Goal: Task Accomplishment & Management: Manage account settings

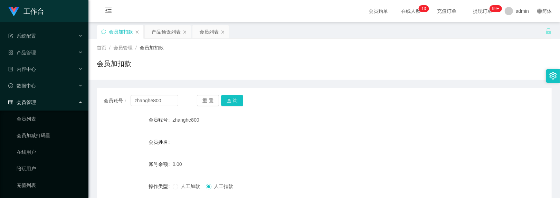
scroll to position [86, 0]
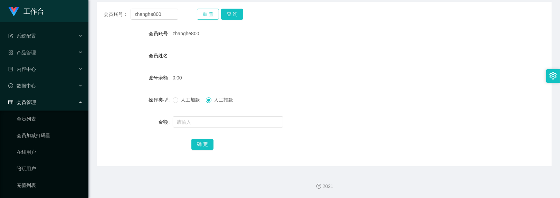
click at [199, 12] on button "重 置" at bounding box center [208, 14] width 22 height 11
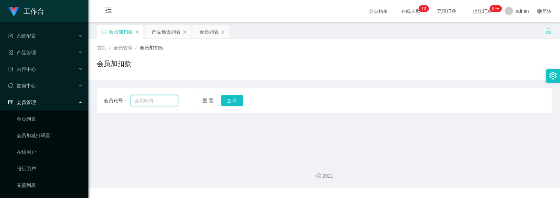
click at [146, 105] on input "text" at bounding box center [155, 100] width 48 height 11
type input "A"
click at [154, 102] on input "Shadow" at bounding box center [155, 100] width 48 height 11
type input "Shadow3103"
click at [229, 103] on button "查 询" at bounding box center [232, 100] width 22 height 11
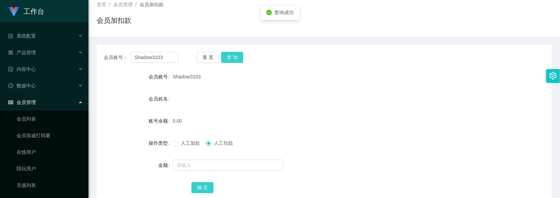
scroll to position [86, 0]
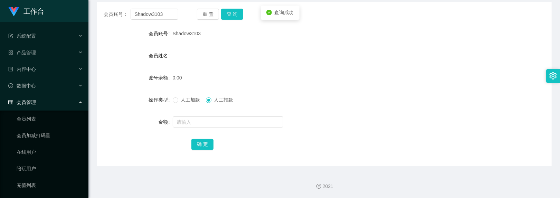
drag, startPoint x: 181, startPoint y: 99, endPoint x: 184, endPoint y: 104, distance: 6.3
click at [181, 99] on span "人工加款" at bounding box center [190, 100] width 25 height 6
click at [192, 119] on input "text" at bounding box center [228, 121] width 111 height 11
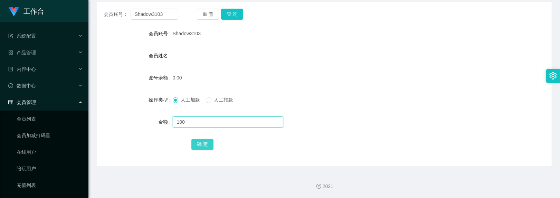
type input "100"
click at [208, 142] on button "确 定" at bounding box center [202, 144] width 22 height 11
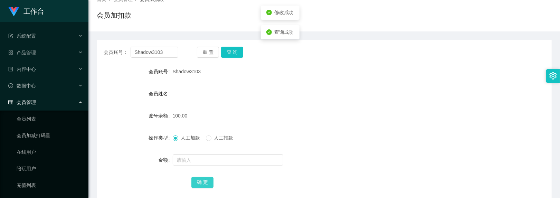
scroll to position [0, 0]
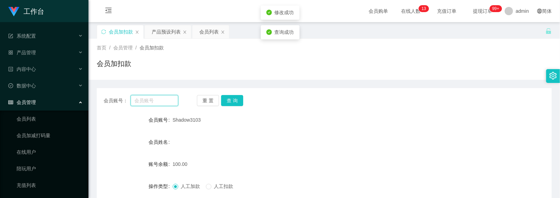
drag, startPoint x: 163, startPoint y: 100, endPoint x: 91, endPoint y: 82, distance: 74.1
click at [91, 82] on main "关闭左侧 关闭右侧 关闭其它 刷新页面 会员加扣款 产品预设列表 会员列表 首页 / 会员管理 / 会员加扣款 / 会员加扣款 会员账号： 重 置 查 询 会…" at bounding box center [324, 137] width 472 height 231
drag, startPoint x: 159, startPoint y: 103, endPoint x: 182, endPoint y: 96, distance: 23.4
click at [159, 102] on input "text" at bounding box center [155, 100] width 48 height 11
click at [157, 104] on input "Waitieng" at bounding box center [155, 100] width 48 height 11
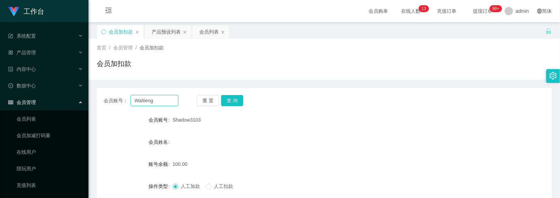
paste input "Cheong"
type input "WaitiengCheong"
click at [228, 97] on button "查 询" at bounding box center [232, 100] width 22 height 11
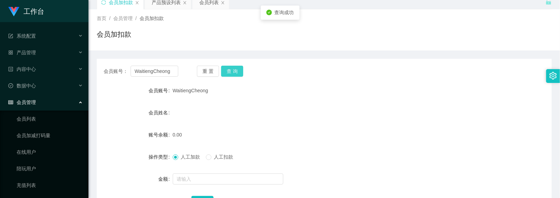
scroll to position [46, 0]
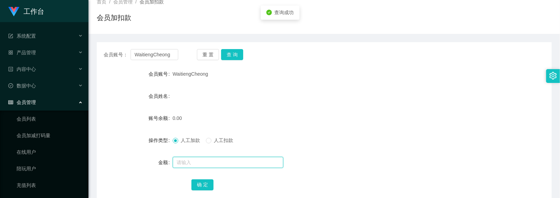
click at [199, 162] on input "text" at bounding box center [228, 162] width 111 height 11
type input "100"
click at [208, 191] on div "确 定" at bounding box center [323, 185] width 265 height 14
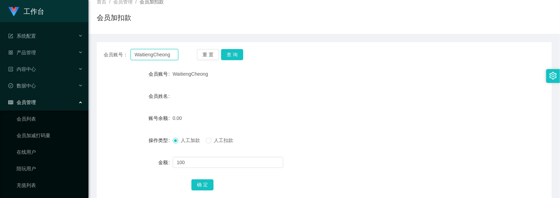
drag, startPoint x: 170, startPoint y: 54, endPoint x: 57, endPoint y: 8, distance: 122.1
click at [55, 7] on section "工作台 系统配置 产品管理 产品列表 产品预设列表 开奖记录 注单管理 即时注单 内容中心 数据中心 会员管理 会员列表 会员加减打码量 在线用户 陪玩用户 …" at bounding box center [280, 96] width 560 height 285
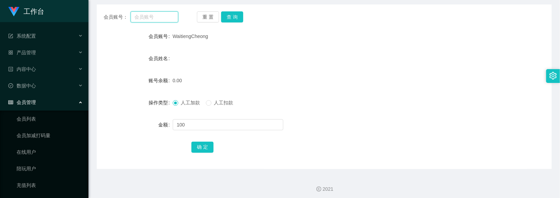
scroll to position [86, 0]
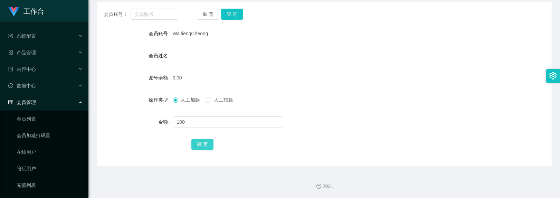
click at [203, 148] on button "确 定" at bounding box center [202, 144] width 22 height 11
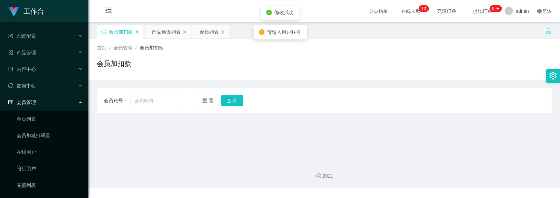
scroll to position [0, 0]
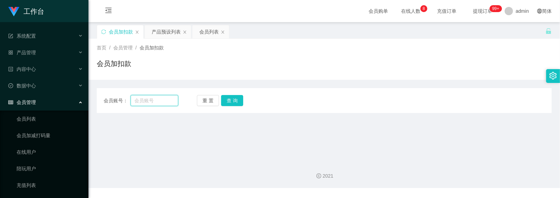
click at [165, 98] on input "text" at bounding box center [155, 100] width 48 height 11
paste input "WaitiengCheong"
type input "WaitiengCheong"
click at [240, 105] on button "查 询" at bounding box center [232, 100] width 22 height 11
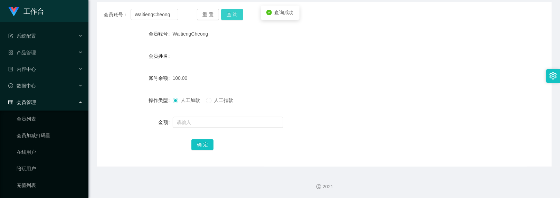
scroll to position [86, 0]
drag, startPoint x: 212, startPoint y: 10, endPoint x: 184, endPoint y: 14, distance: 27.7
click at [212, 10] on button "重 置" at bounding box center [208, 14] width 22 height 11
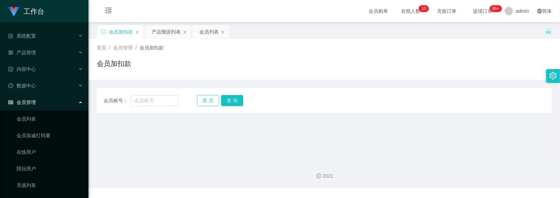
scroll to position [0, 0]
click at [150, 101] on input "text" at bounding box center [155, 100] width 48 height 11
type input "BRyanC"
click at [224, 102] on button "查 询" at bounding box center [232, 100] width 22 height 11
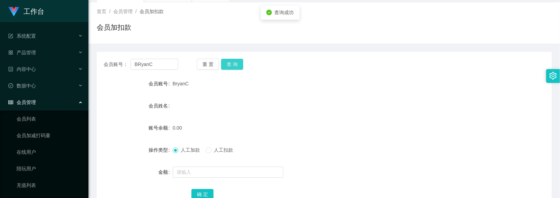
scroll to position [86, 0]
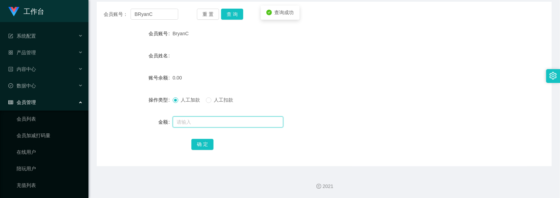
click at [201, 122] on input "text" at bounding box center [228, 121] width 111 height 11
type input "100"
copy span "BryanC"
drag, startPoint x: 173, startPoint y: 32, endPoint x: 188, endPoint y: 32, distance: 15.6
click at [188, 32] on div "BryanC" at bounding box center [305, 34] width 265 height 14
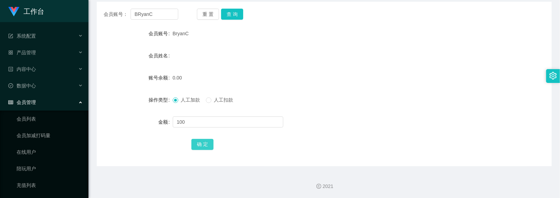
click at [194, 142] on button "确 定" at bounding box center [202, 144] width 22 height 11
click at [310, 72] on div "100.00" at bounding box center [305, 78] width 265 height 14
click at [254, 49] on div at bounding box center [305, 49] width 265 height 0
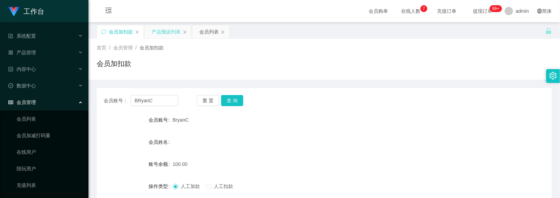
click at [165, 34] on div "产品预设列表" at bounding box center [166, 31] width 29 height 13
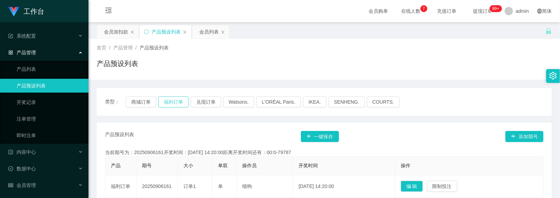
click at [179, 100] on button "福利订单" at bounding box center [173, 101] width 30 height 11
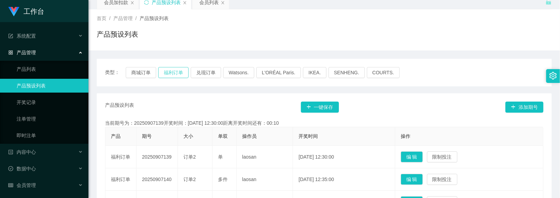
scroll to position [46, 0]
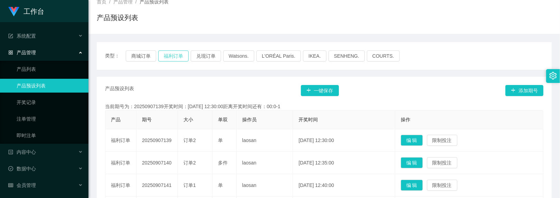
click at [168, 58] on button "福利订单" at bounding box center [173, 55] width 30 height 11
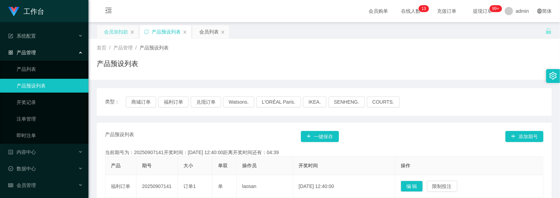
click at [121, 35] on div "会员加扣款" at bounding box center [116, 31] width 24 height 13
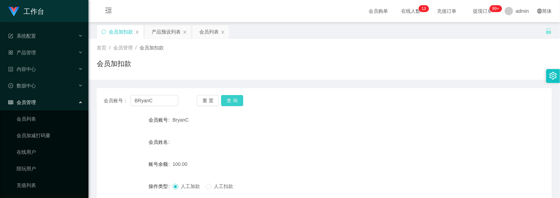
click at [232, 99] on button "查 询" at bounding box center [232, 100] width 22 height 11
drag, startPoint x: 206, startPoint y: 93, endPoint x: 205, endPoint y: 99, distance: 5.4
click at [206, 95] on div "会员账号： BRyanC 重 置 查 询 会员账号 BryanC 会员姓名 账号余额 150.00 操作类型 人工加款 人工扣款 金额 确 定" at bounding box center [324, 170] width 455 height 165
click at [205, 99] on button "重 置" at bounding box center [208, 100] width 22 height 11
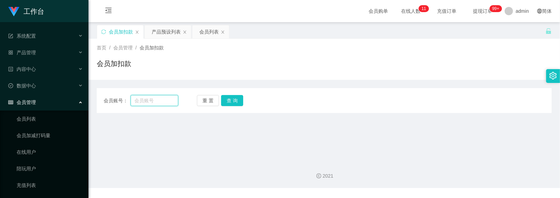
click at [147, 101] on input "text" at bounding box center [155, 100] width 48 height 11
paste input "WaitiengCheong"
type input "WaitiengCheong"
click at [222, 100] on button "查 询" at bounding box center [232, 100] width 22 height 11
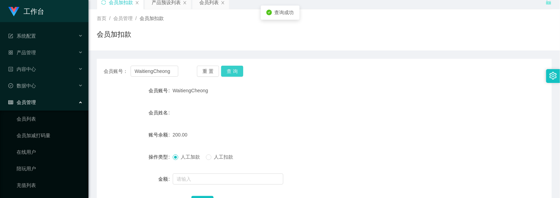
scroll to position [46, 0]
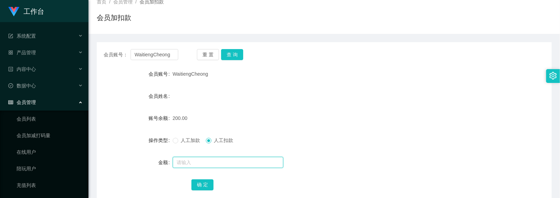
click at [203, 159] on input "text" at bounding box center [228, 162] width 111 height 11
type input "50"
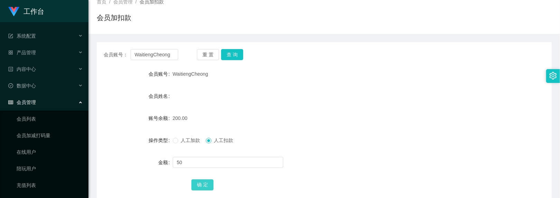
click at [198, 180] on button "确 定" at bounding box center [202, 184] width 22 height 11
click at [227, 57] on button "查 询" at bounding box center [232, 54] width 22 height 11
click at [245, 100] on div "会员姓名" at bounding box center [324, 96] width 455 height 14
drag, startPoint x: 210, startPoint y: 53, endPoint x: 199, endPoint y: 53, distance: 11.1
click at [210, 53] on button "重 置" at bounding box center [208, 54] width 22 height 11
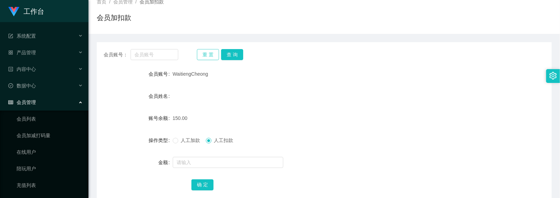
scroll to position [0, 0]
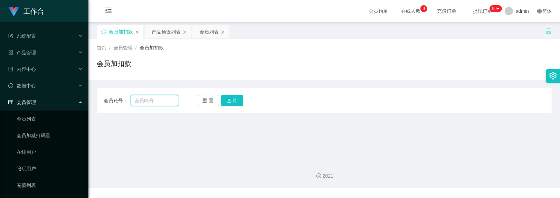
click at [155, 103] on input "text" at bounding box center [155, 100] width 48 height 11
paste input "Shadow3103"
type input "Shadow3103"
click at [230, 97] on button "查 询" at bounding box center [232, 100] width 22 height 11
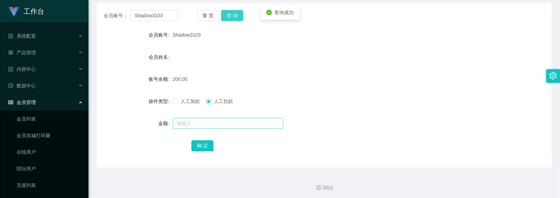
scroll to position [86, 0]
click at [203, 122] on input "text" at bounding box center [228, 121] width 111 height 11
type input "50"
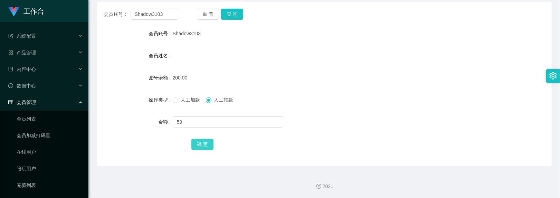
click at [208, 144] on button "确 定" at bounding box center [202, 144] width 22 height 11
click at [210, 121] on input "text" at bounding box center [228, 121] width 111 height 11
type input "150"
drag, startPoint x: 209, startPoint y: 140, endPoint x: 212, endPoint y: 128, distance: 13.2
click at [209, 140] on button "确 定" at bounding box center [202, 144] width 22 height 11
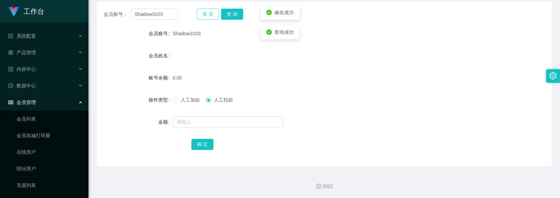
click at [216, 13] on button "重 置" at bounding box center [208, 14] width 22 height 11
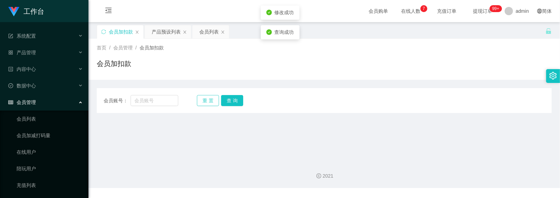
scroll to position [0, 0]
click at [164, 98] on input "text" at bounding box center [155, 100] width 48 height 11
click at [167, 102] on input "text" at bounding box center [155, 100] width 48 height 11
paste input "BryanC"
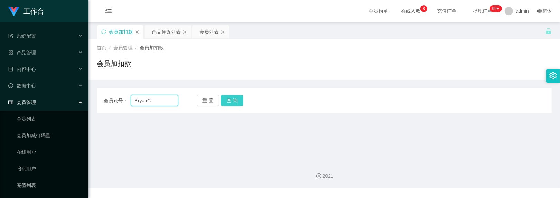
type input "BryanC"
click at [234, 100] on button "查 询" at bounding box center [232, 100] width 22 height 11
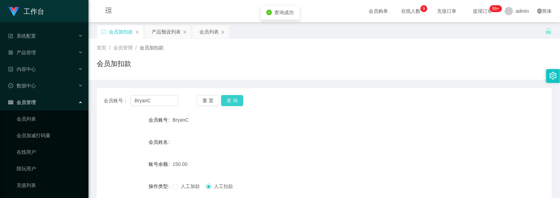
scroll to position [46, 0]
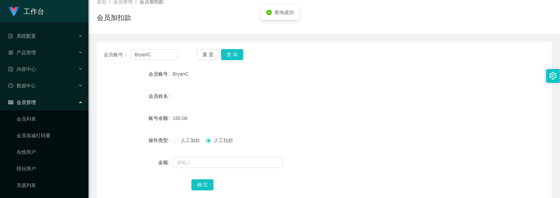
click at [198, 169] on form "会员账号 BryanC 会员姓名 账号余额 150.00 操作类型 人工加款 人工扣款 金额 确 定" at bounding box center [324, 129] width 455 height 124
click at [196, 167] on input "text" at bounding box center [228, 162] width 111 height 11
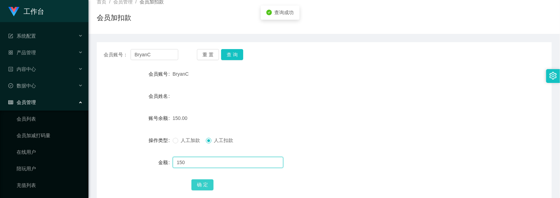
type input "150"
click at [196, 184] on button "确 定" at bounding box center [202, 184] width 22 height 11
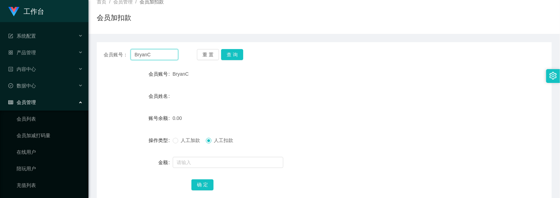
drag, startPoint x: 159, startPoint y: 55, endPoint x: -11, endPoint y: -9, distance: 181.5
click at [0, 0] on html "工作台 系统配置 产品管理 产品列表 产品预设列表 开奖记录 注单管理 即时注单 内容中心 数据中心 会员管理 会员列表 会员加减打码量 在线用户 陪玩用户 …" at bounding box center [280, 99] width 560 height 198
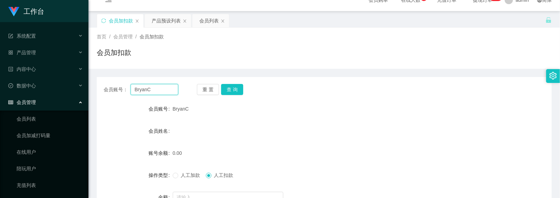
paste input "WaitiengCheong"
type input "WaitiengCheong"
click at [231, 88] on button "查 询" at bounding box center [232, 89] width 22 height 11
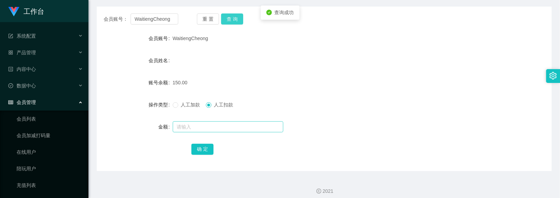
scroll to position [86, 0]
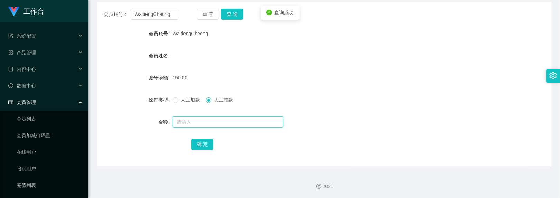
click at [207, 122] on input "text" at bounding box center [228, 121] width 111 height 11
type input "150"
click at [207, 140] on button "确 定" at bounding box center [202, 144] width 22 height 11
click at [306, 77] on div "0.00" at bounding box center [305, 78] width 265 height 14
